Goal: Task Accomplishment & Management: Manage account settings

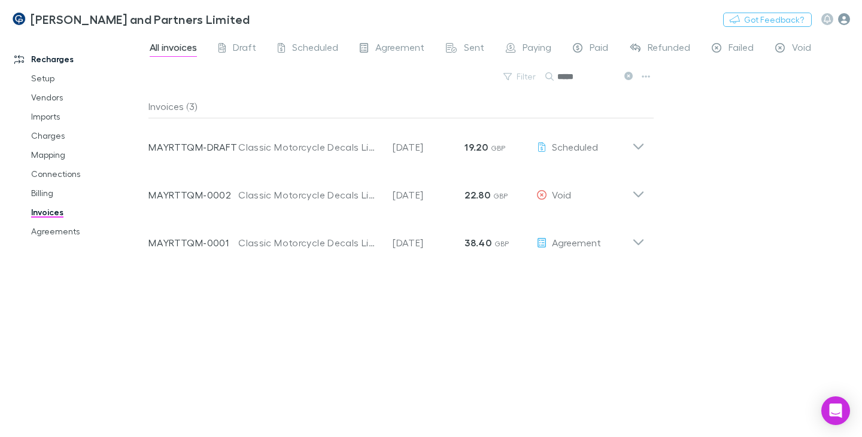
click at [843, 20] on icon "button" at bounding box center [844, 19] width 12 height 12
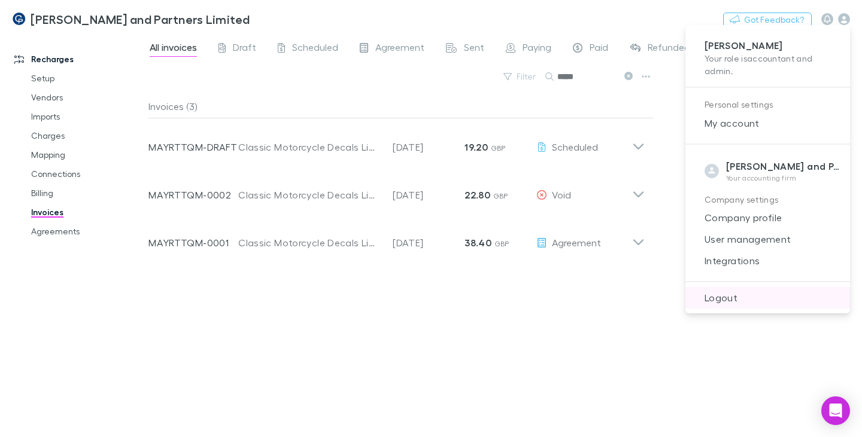
click at [727, 298] on span "Logout" at bounding box center [767, 298] width 145 height 14
